Goal: Transaction & Acquisition: Download file/media

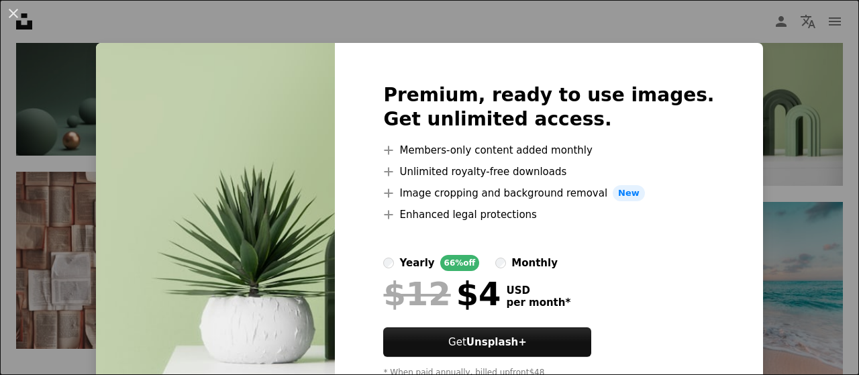
click at [762, 173] on div "An X shape Premium, ready to use images. Get unlimited access. A plus sign Memb…" at bounding box center [429, 187] width 859 height 375
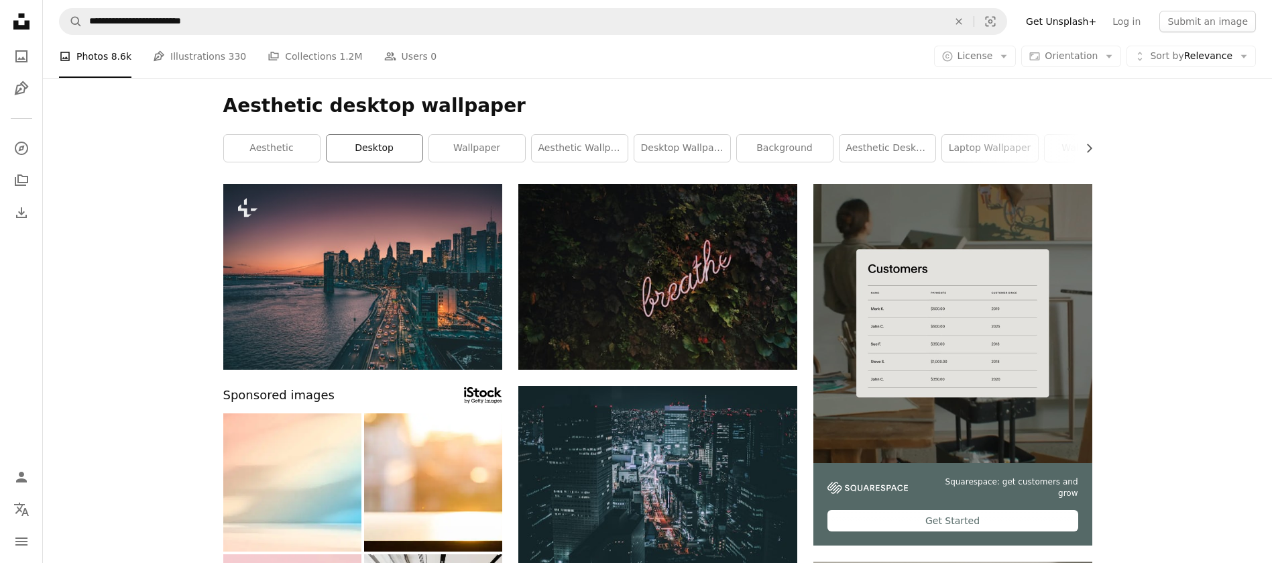
click at [372, 158] on link "desktop" at bounding box center [375, 148] width 96 height 27
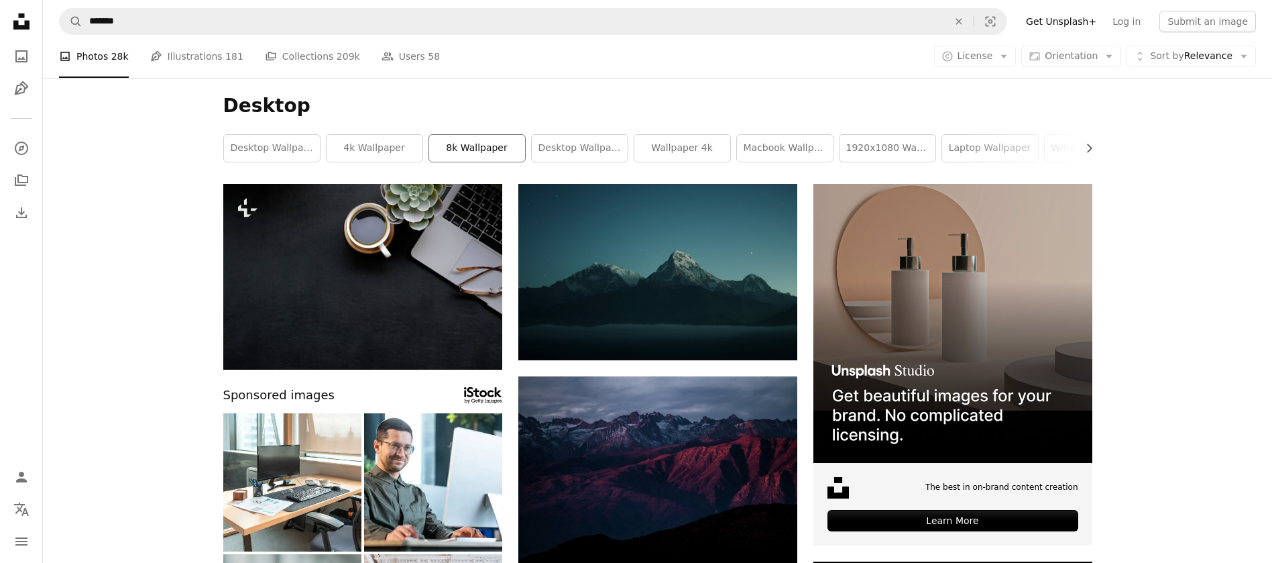
click at [459, 148] on link "8k wallpaper" at bounding box center [477, 148] width 96 height 27
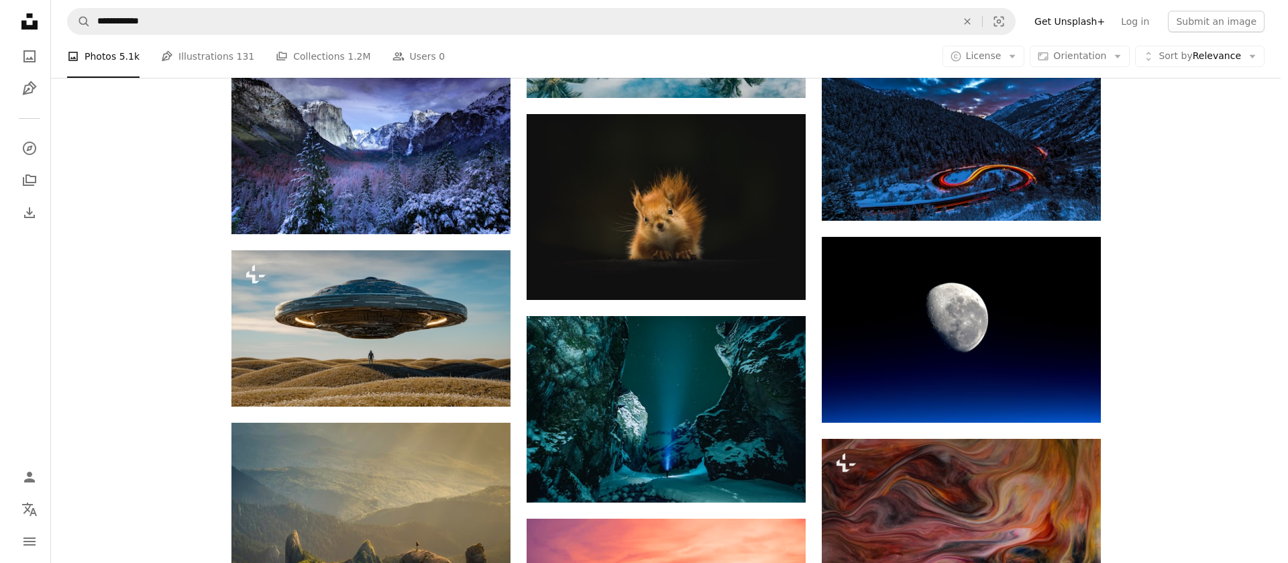
scroll to position [604, 0]
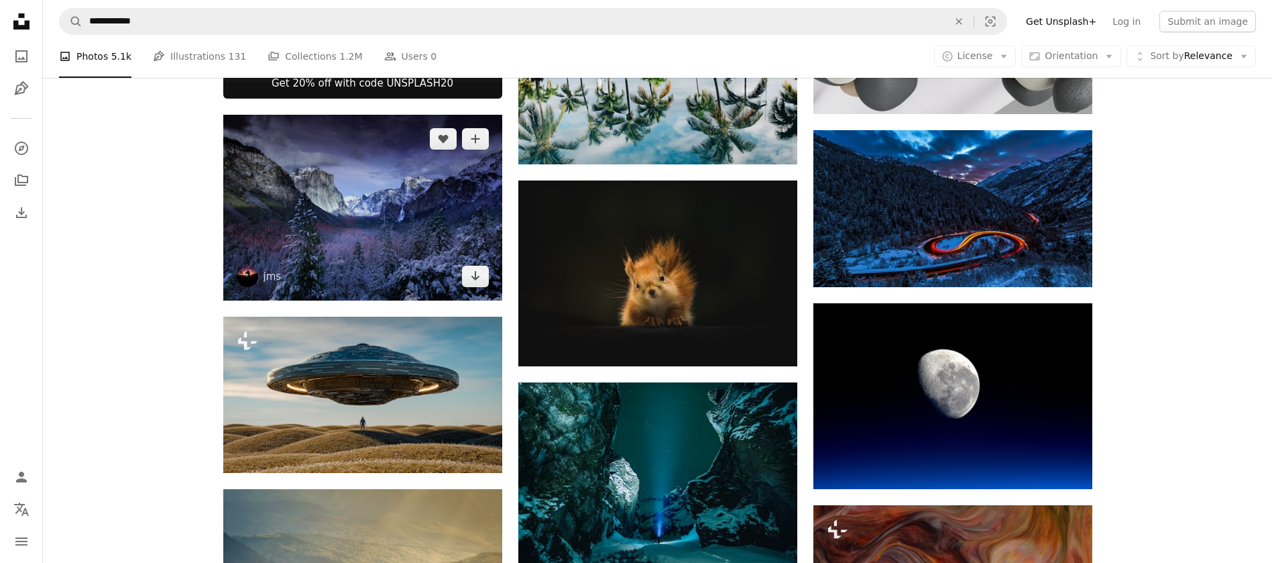
click at [230, 188] on img at bounding box center [362, 208] width 279 height 186
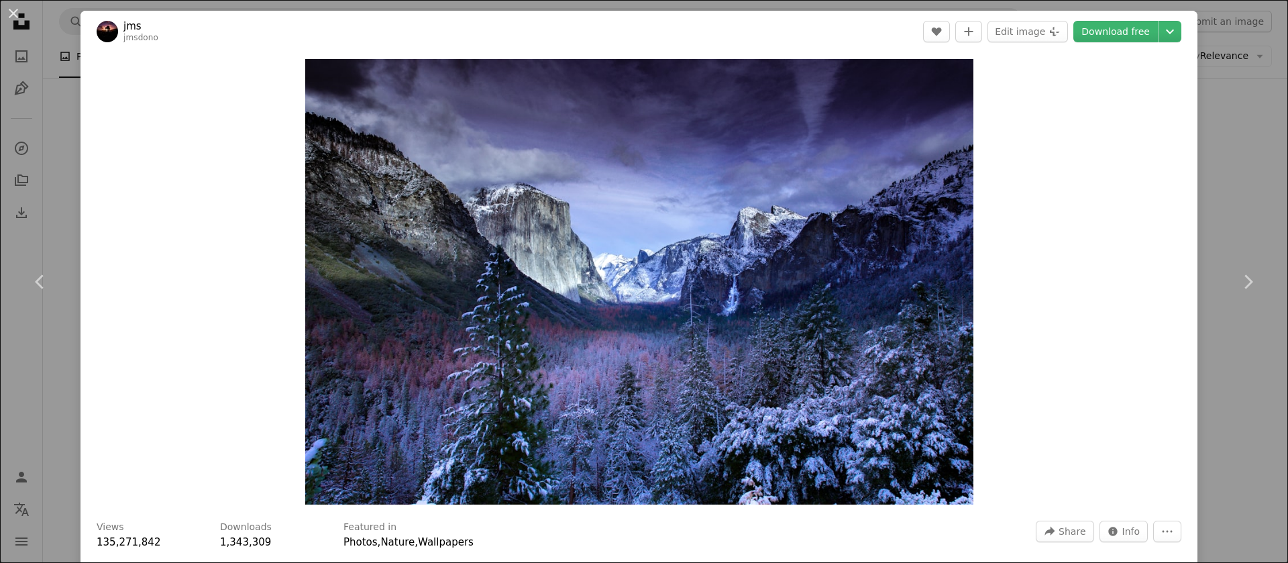
click at [470, 273] on img "Zoom in on this image" at bounding box center [639, 281] width 668 height 445
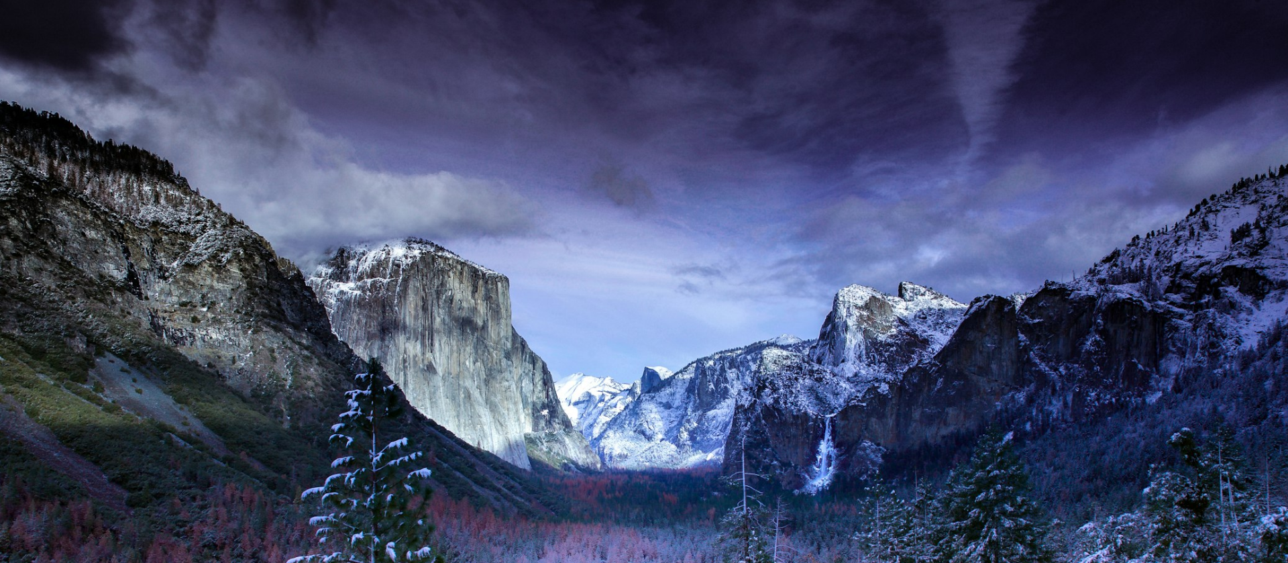
scroll to position [138, 0]
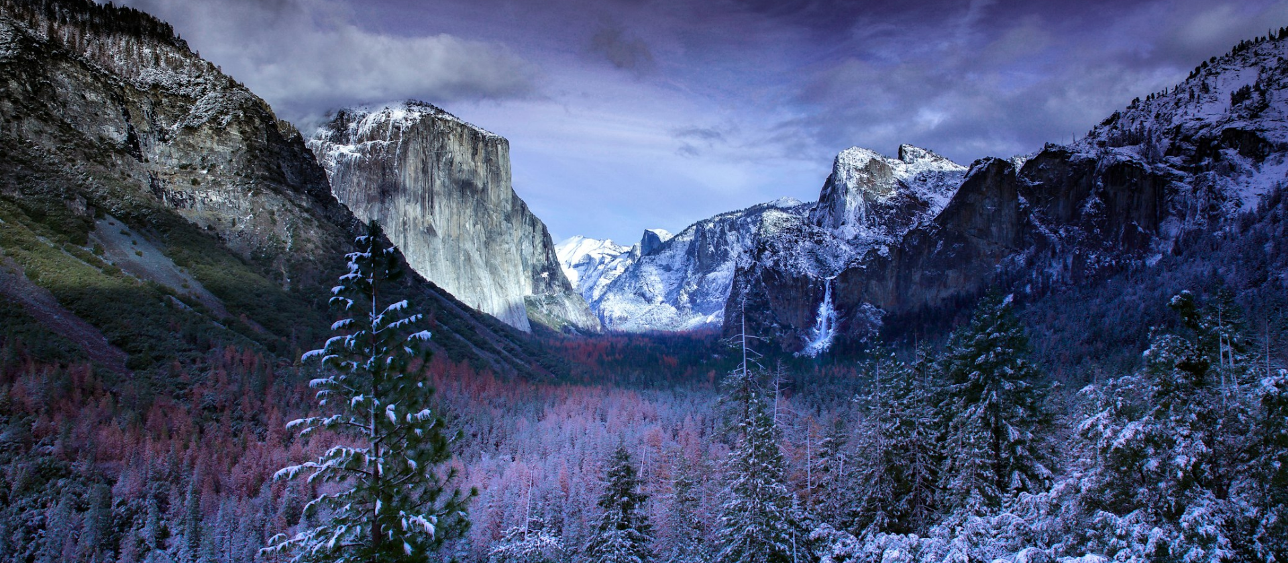
click at [470, 273] on img "Zoom out on this image" at bounding box center [643, 291] width 1289 height 859
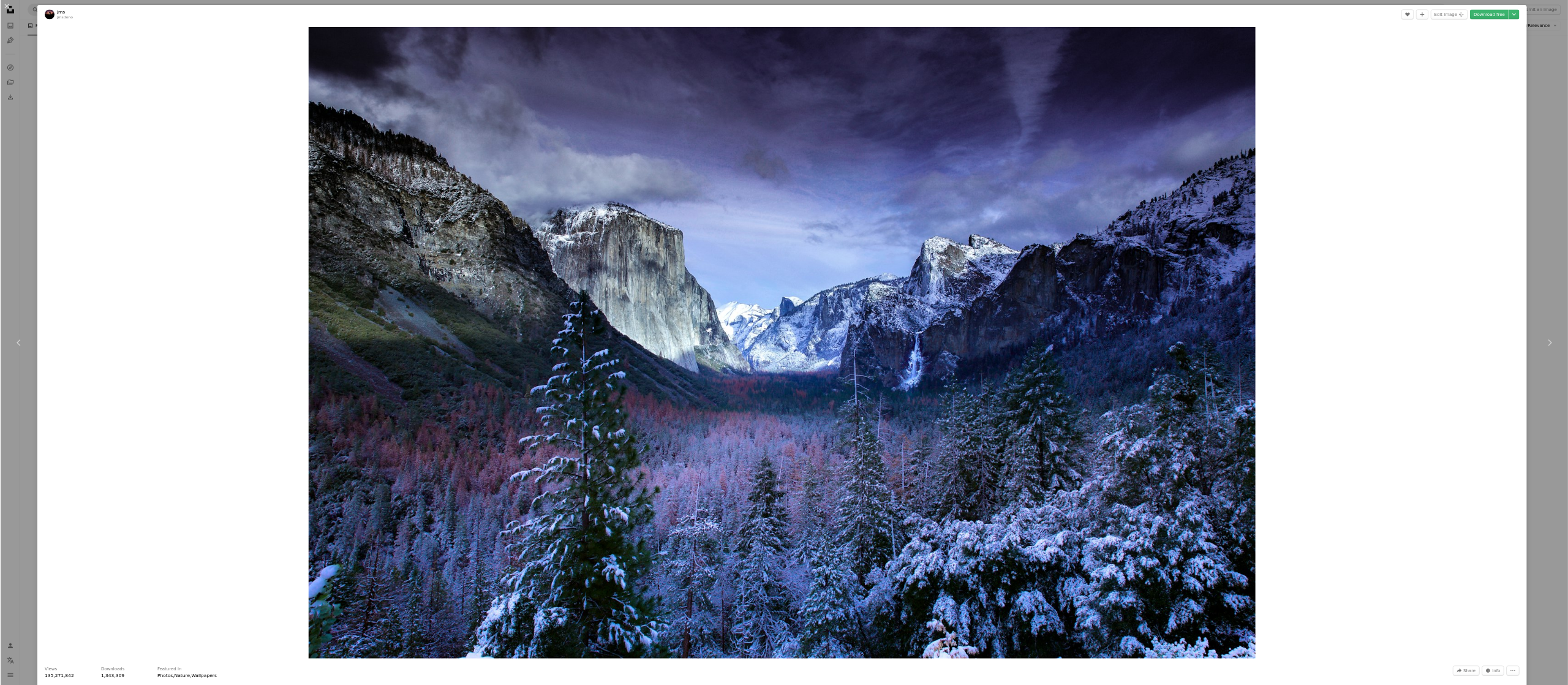
scroll to position [553, 0]
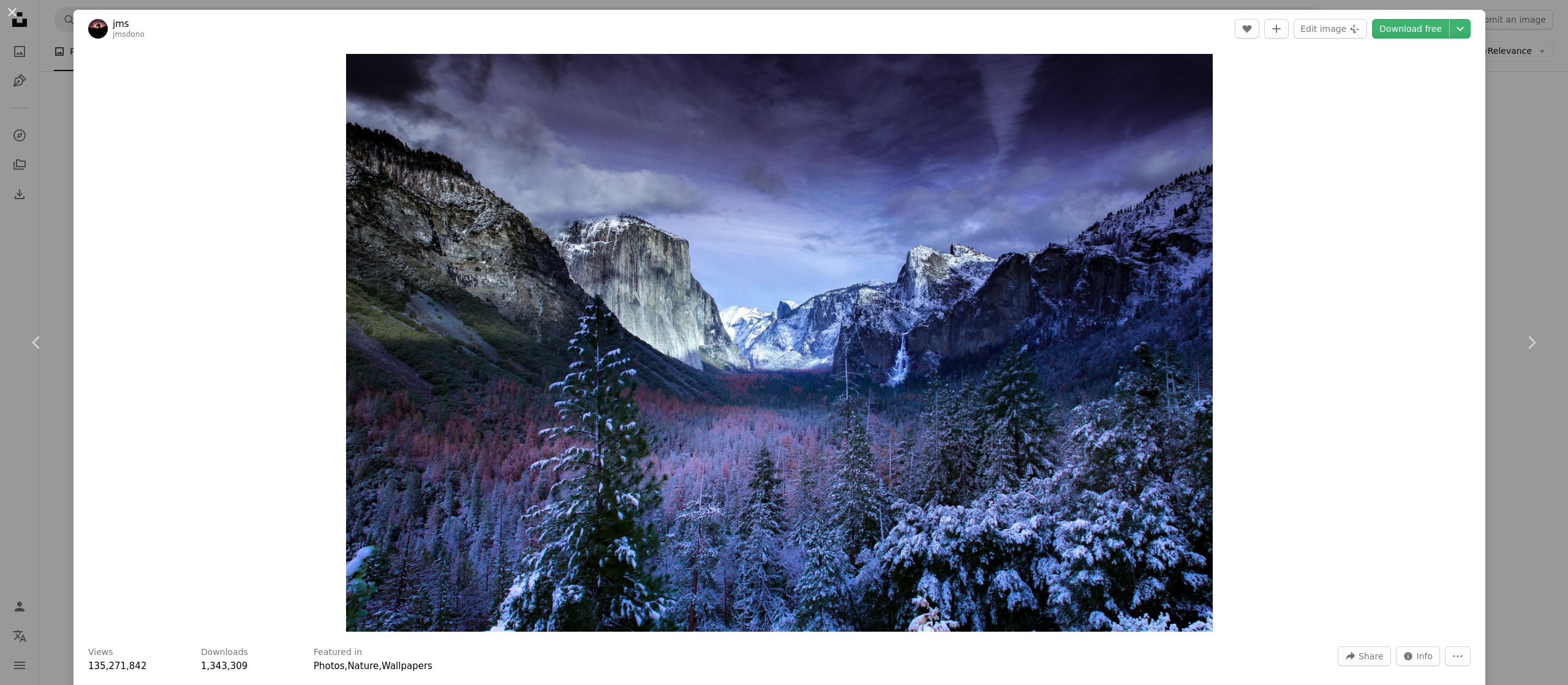
click at [774, 276] on div "An X shape Chevron left Chevron right jms jmsdono A heart A plus sign Edit imag…" at bounding box center [784, 342] width 1568 height 685
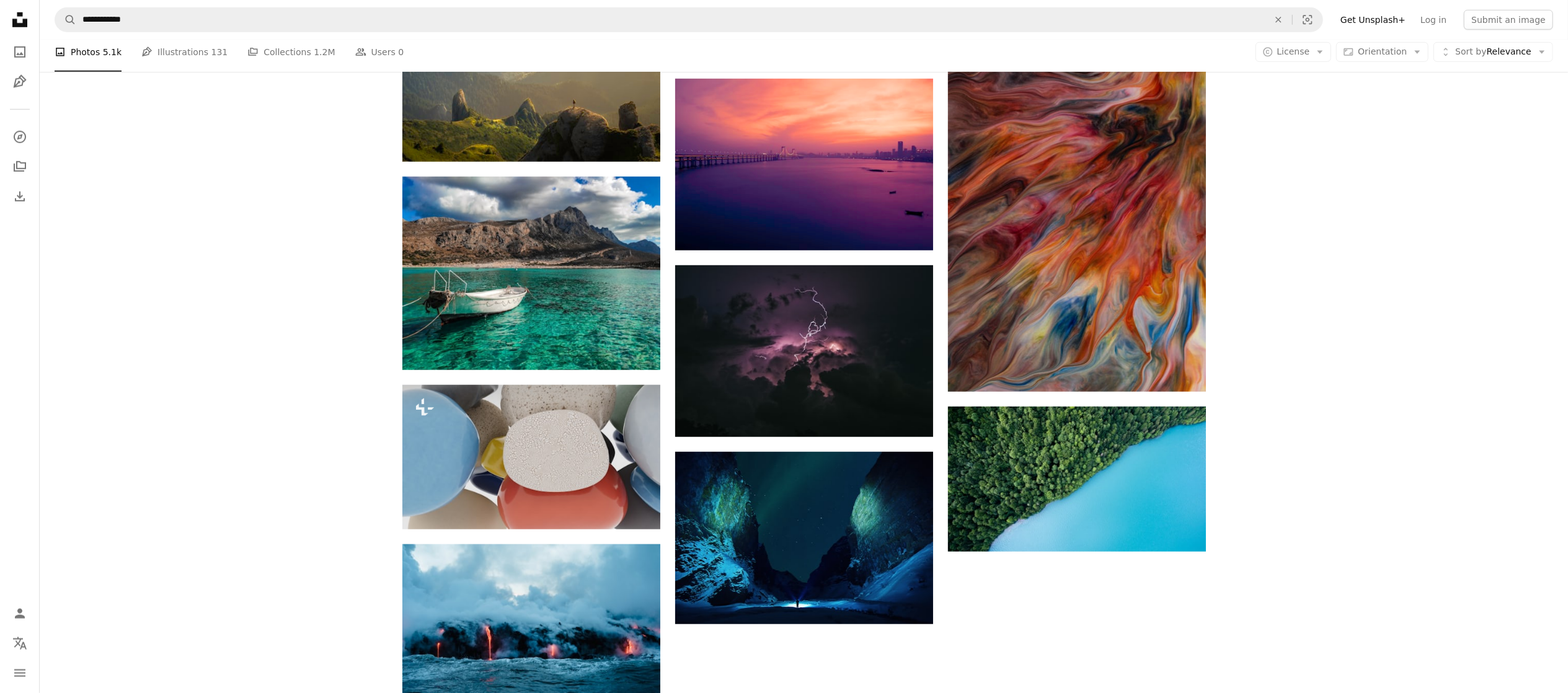
scroll to position [1177, 0]
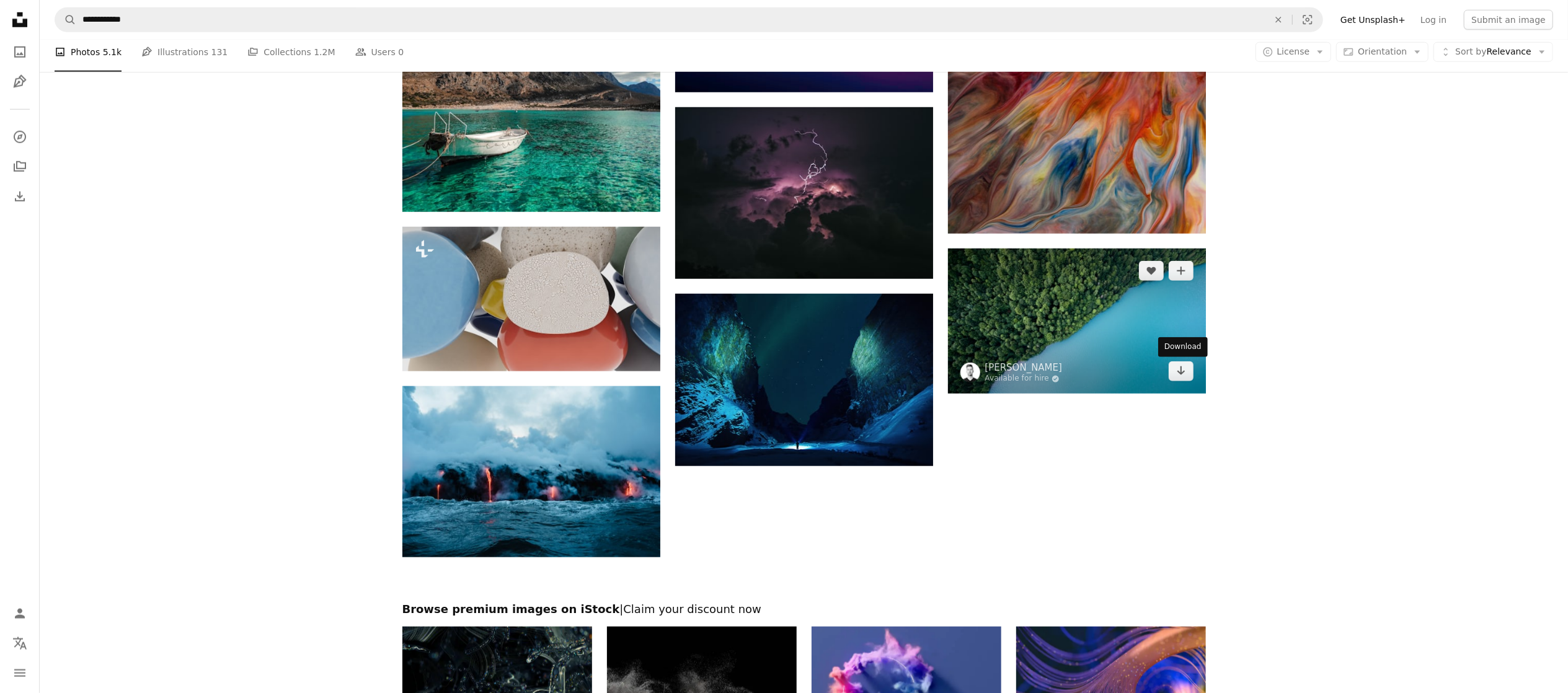
click at [784, 346] on img at bounding box center [1077, 321] width 258 height 145
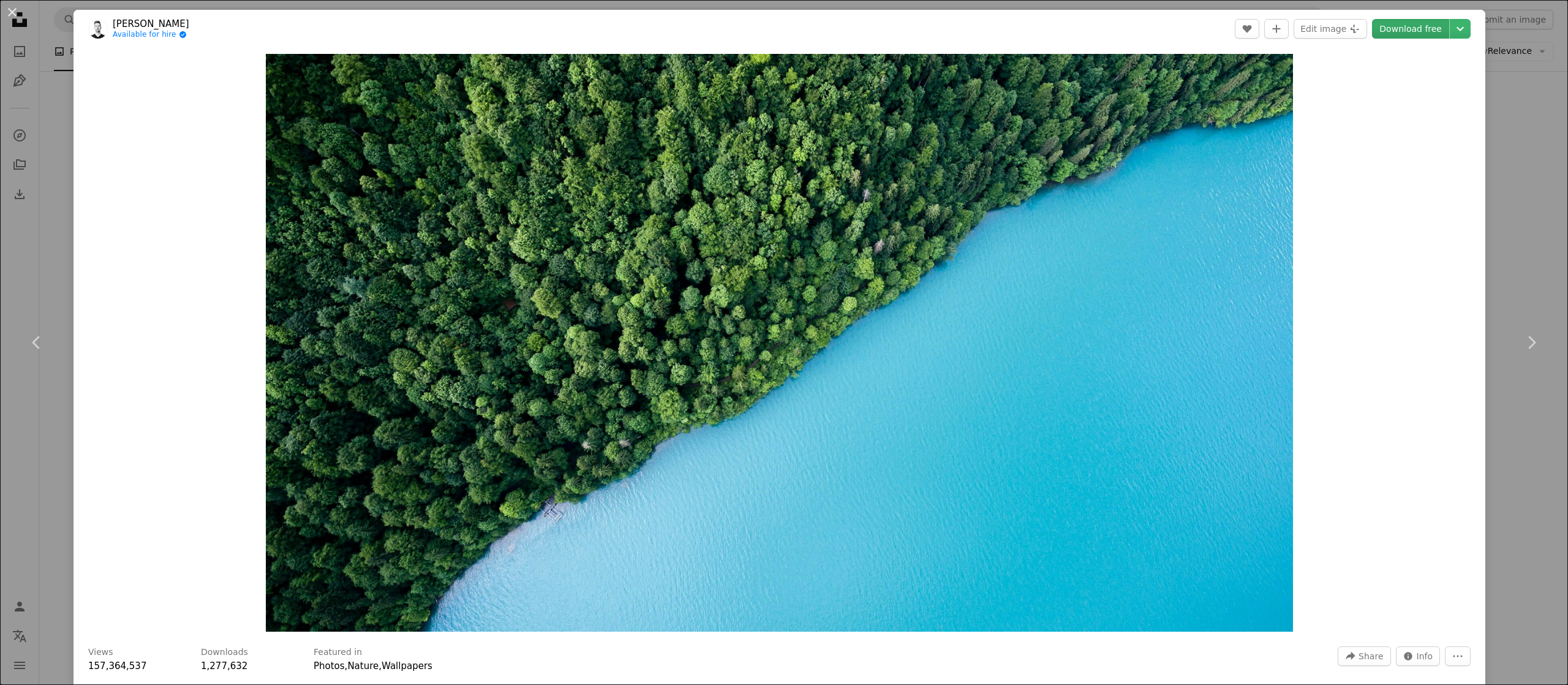
click at [774, 35] on link "Download free" at bounding box center [1411, 28] width 78 height 19
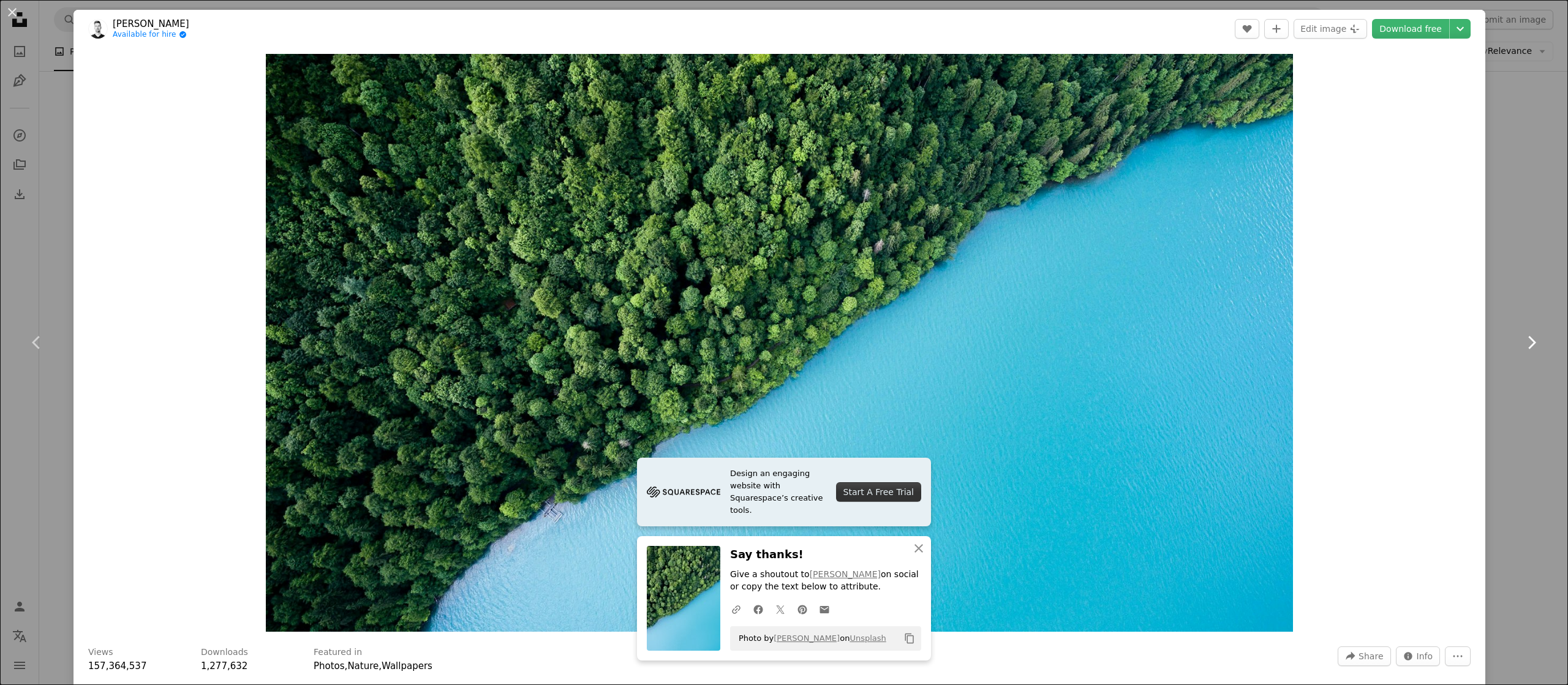
click at [774, 342] on link "Chevron right" at bounding box center [1531, 342] width 73 height 118
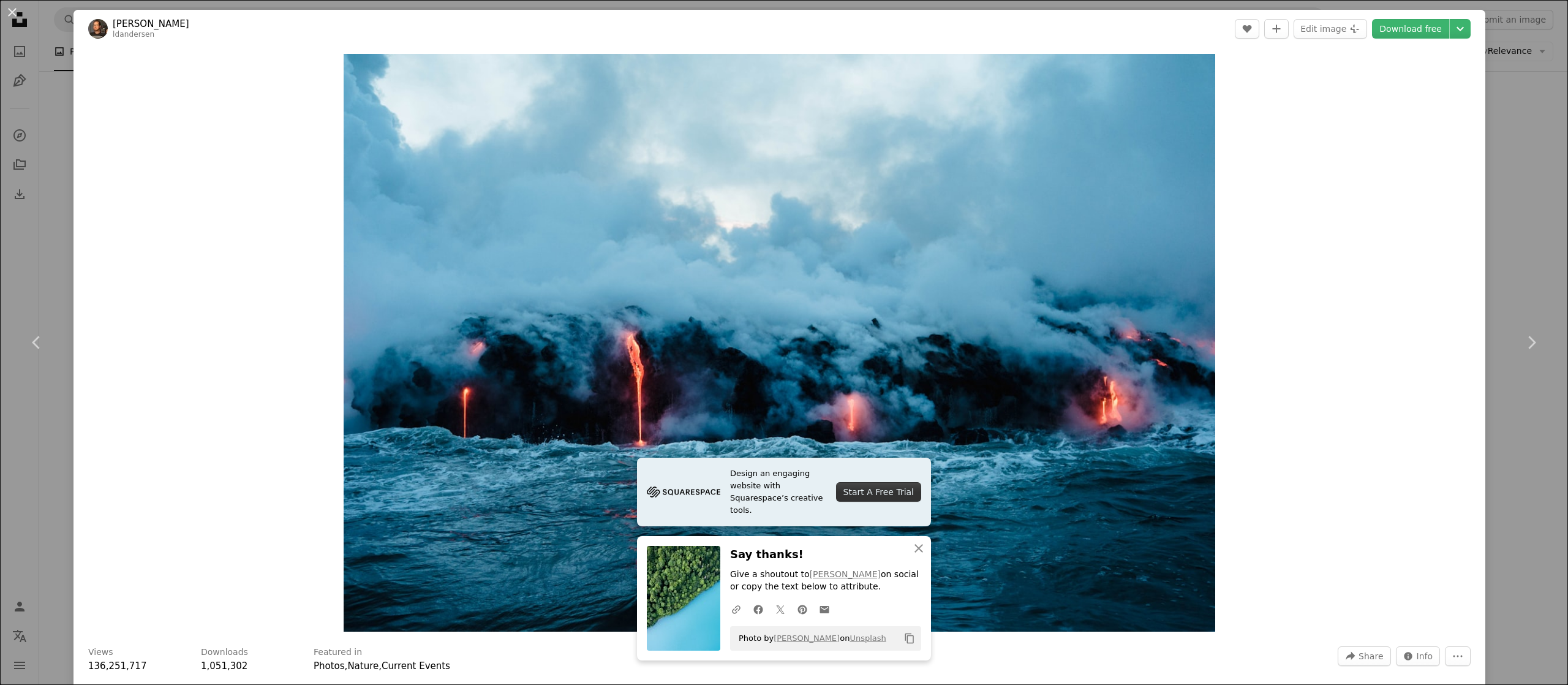
click at [774, 108] on div "An X shape Chevron left Chevron right [PERSON_NAME] ldandersen A heart A plus s…" at bounding box center [784, 342] width 1568 height 685
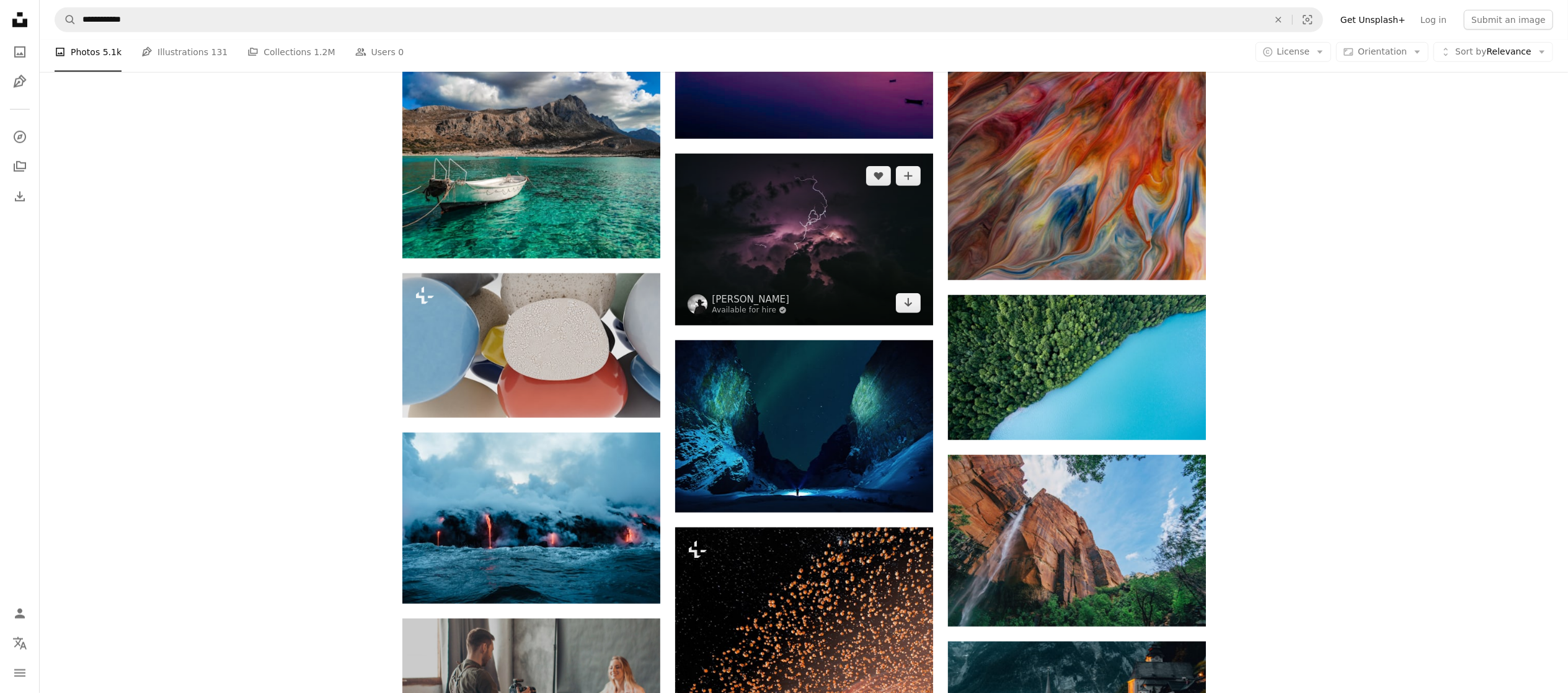
scroll to position [1038, 0]
